Goal: Task Accomplishment & Management: Manage account settings

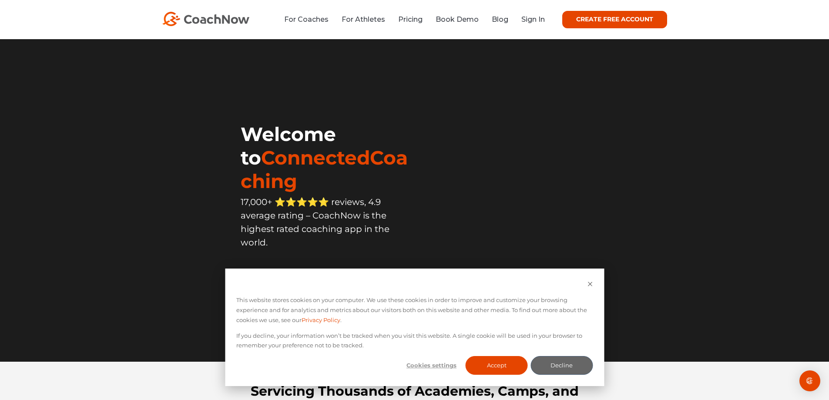
click at [601, 22] on link "CREATE FREE ACCOUNT" at bounding box center [614, 19] width 105 height 17
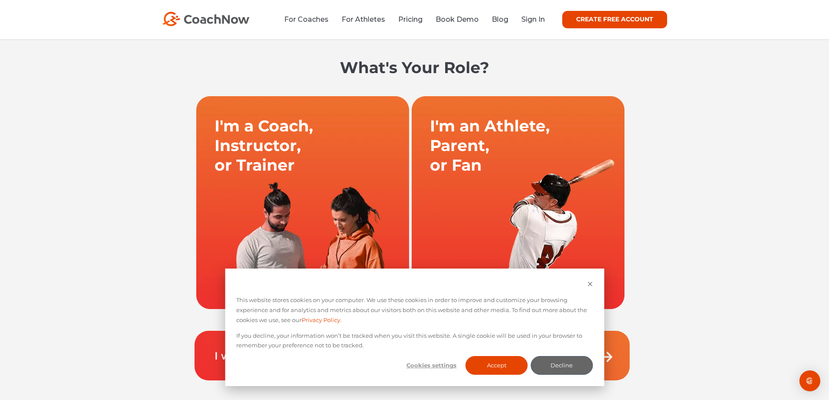
click at [260, 134] on link at bounding box center [302, 202] width 215 height 213
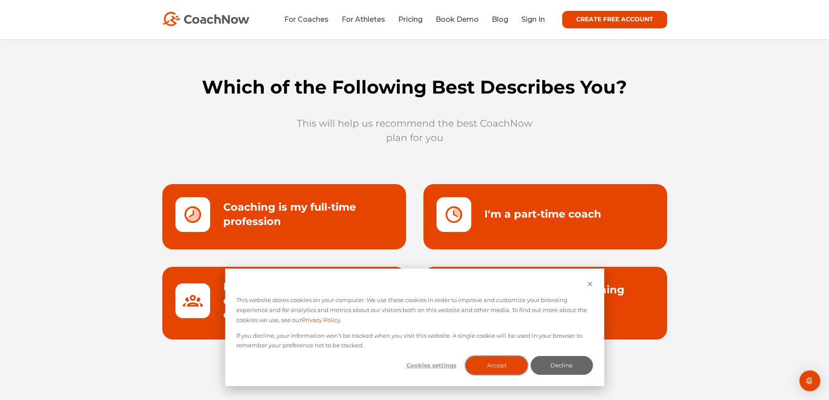
click at [493, 363] on button "Accept" at bounding box center [497, 365] width 62 height 19
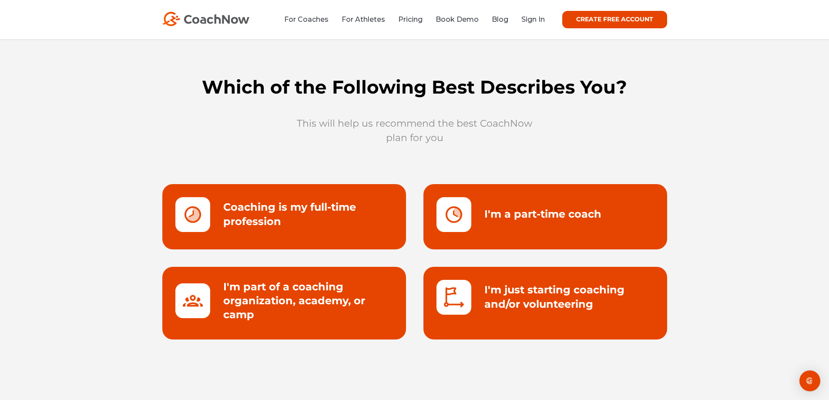
click at [559, 201] on link at bounding box center [545, 216] width 244 height 65
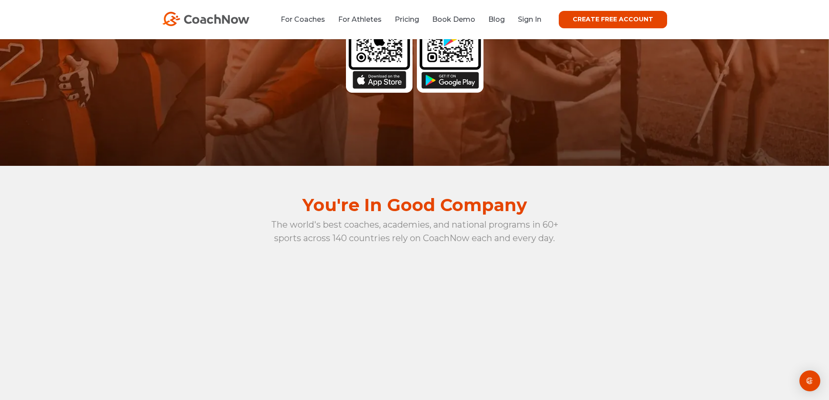
scroll to position [348, 0]
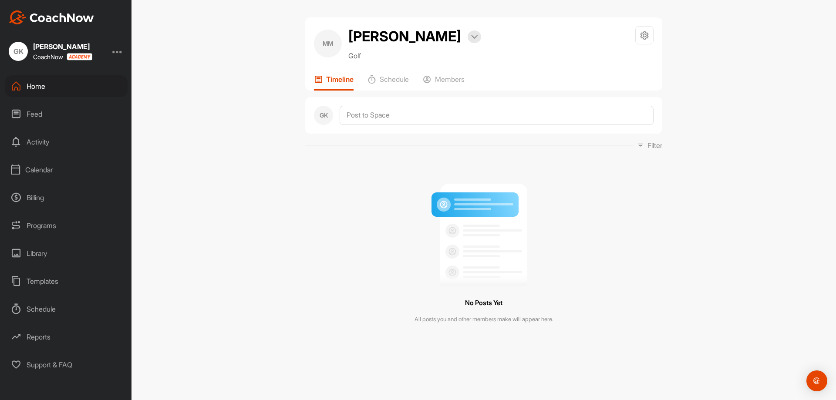
click at [57, 51] on div "Geoff Keffer CoachNow" at bounding box center [62, 51] width 59 height 18
click at [119, 51] on div at bounding box center [117, 51] width 10 height 10
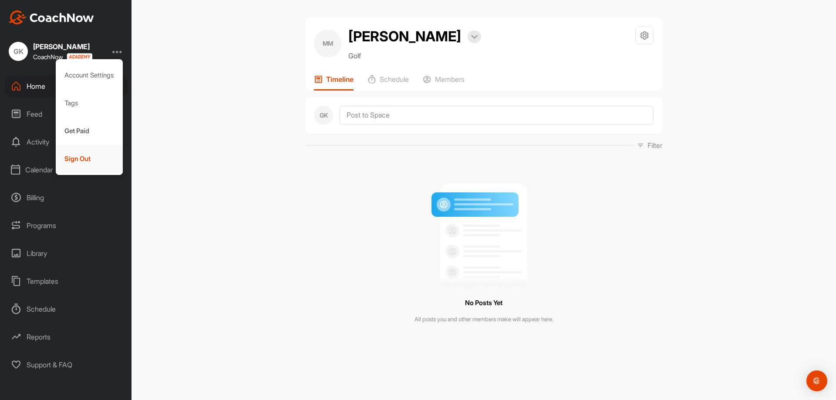
click at [77, 158] on div "Sign Out" at bounding box center [89, 159] width 67 height 28
